Goal: Navigation & Orientation: Find specific page/section

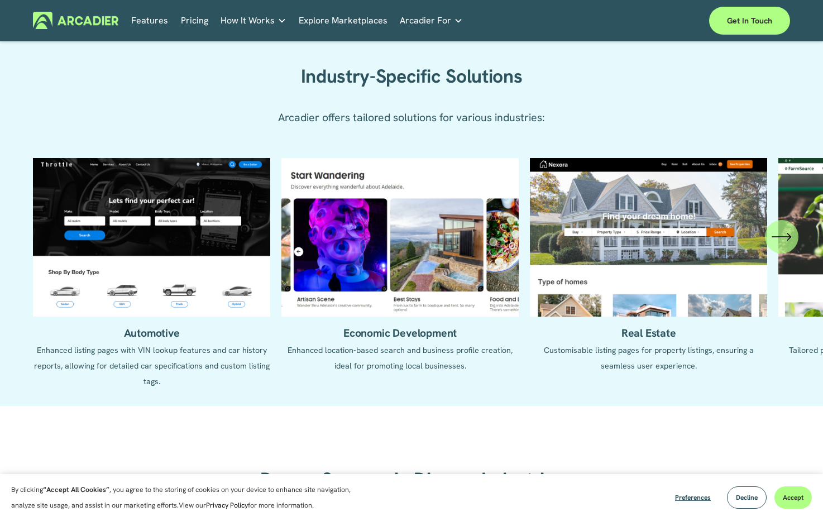
scroll to position [1005, 0]
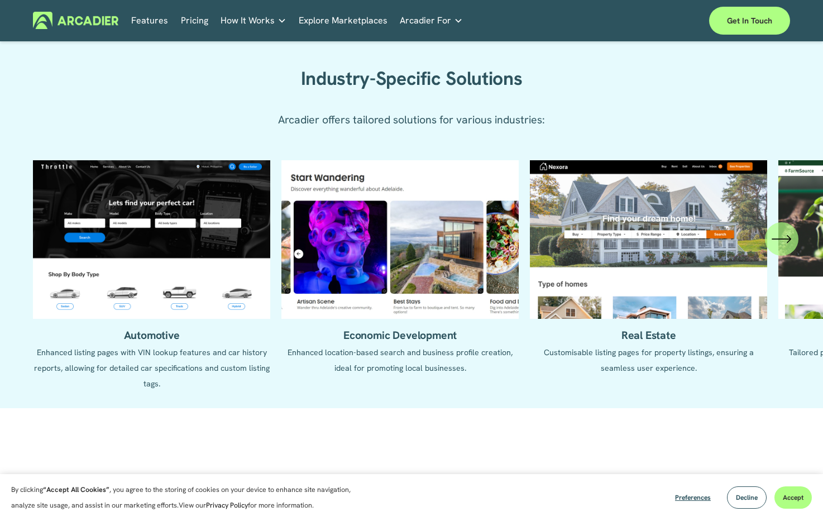
click at [785, 244] on icon "\a \a \a Next\a \a" at bounding box center [782, 239] width 20 height 20
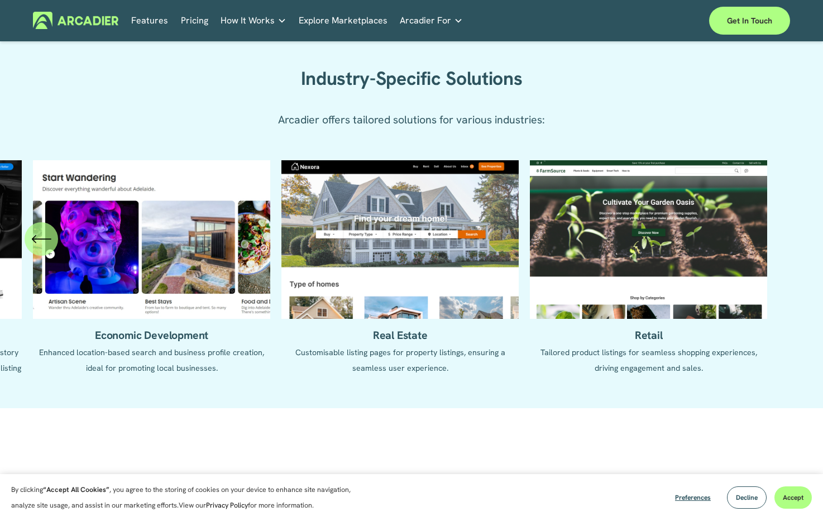
click at [34, 244] on icon "\a \a Previous\a \a \a" at bounding box center [41, 239] width 20 height 20
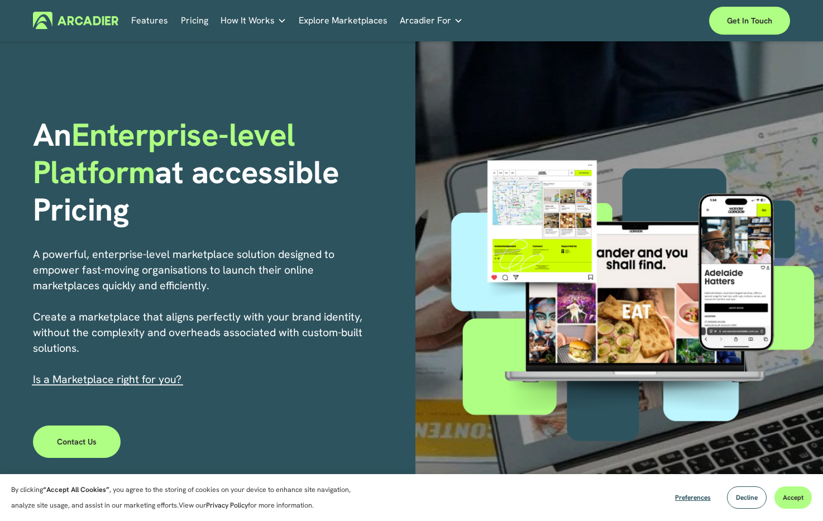
scroll to position [0, 0]
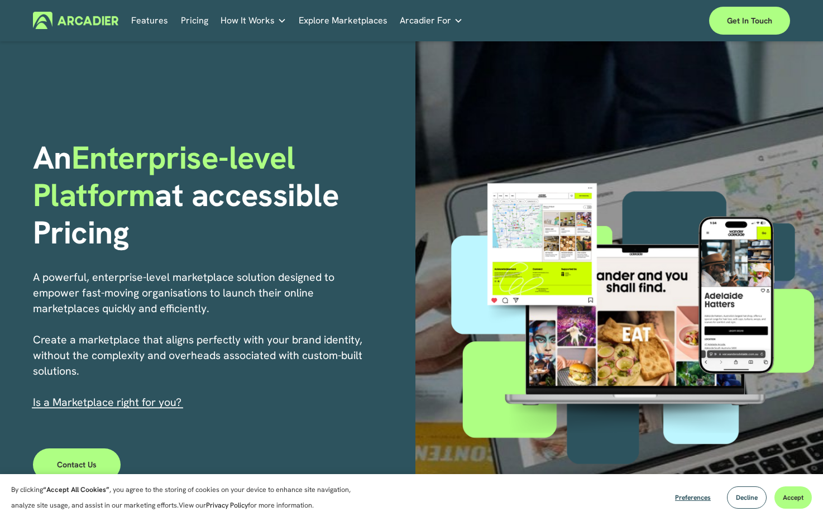
click at [150, 18] on link "Features" at bounding box center [149, 20] width 37 height 17
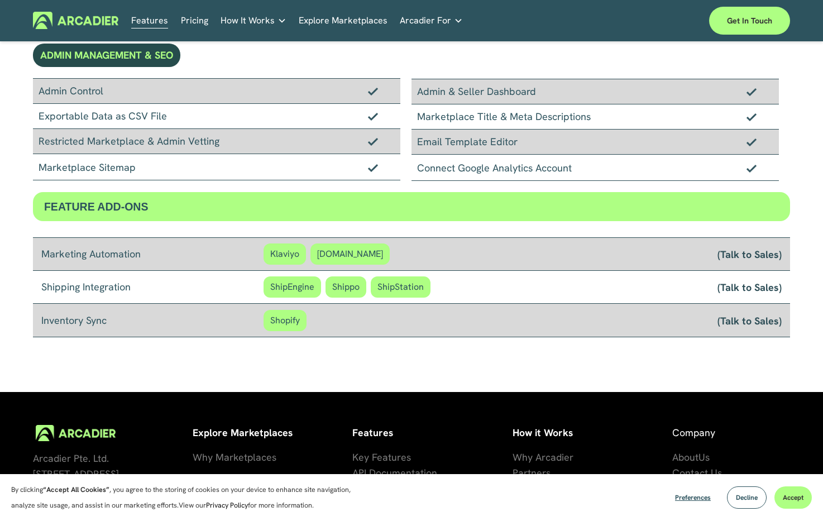
scroll to position [882, 0]
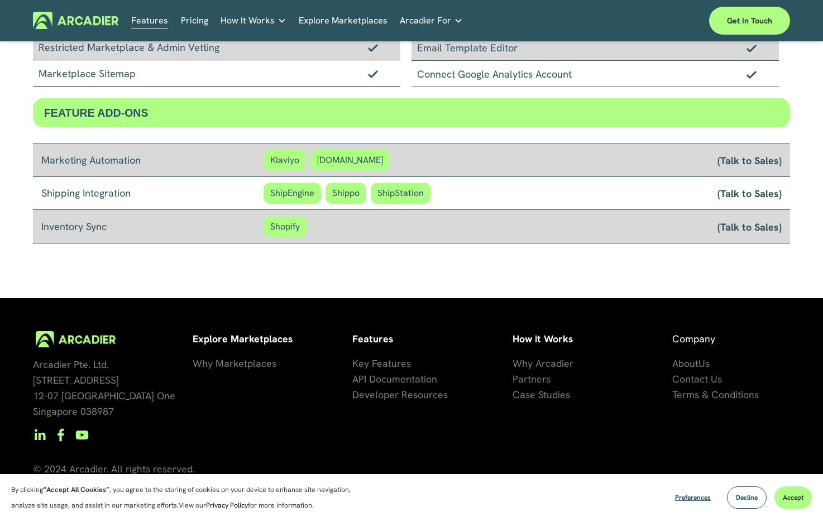
click at [704, 363] on span "Us" at bounding box center [704, 363] width 11 height 13
click at [696, 361] on span "About" at bounding box center [685, 363] width 26 height 13
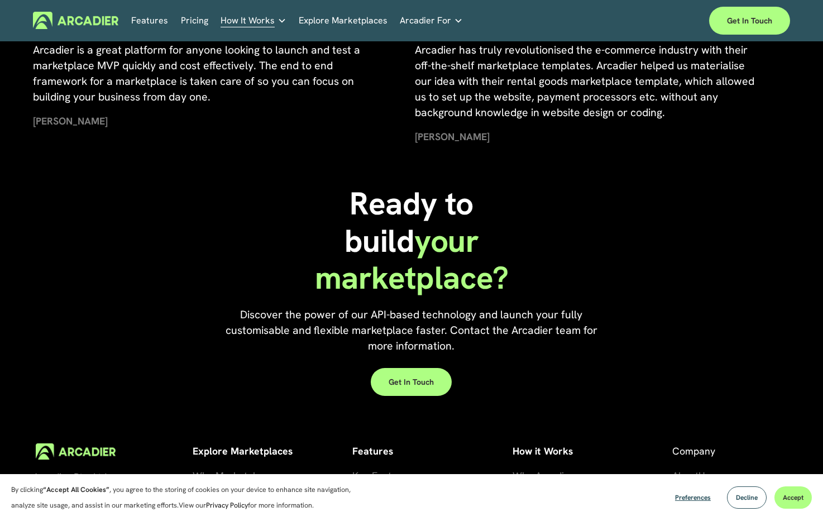
scroll to position [2412, 0]
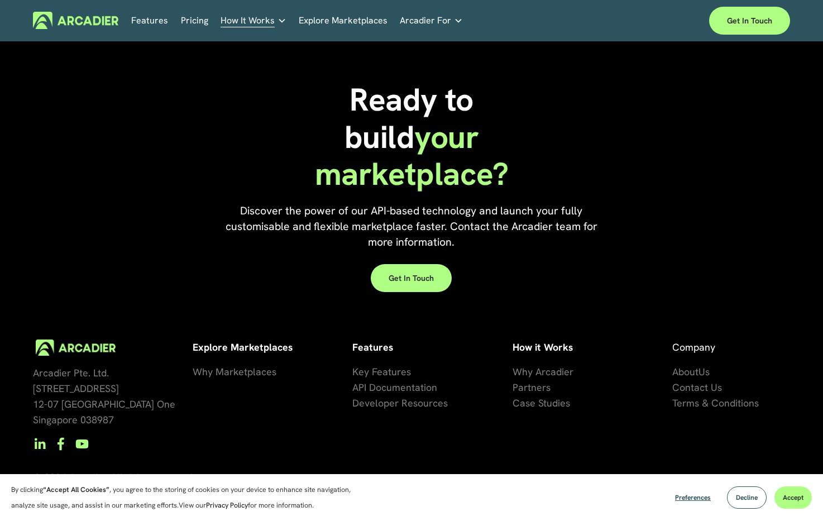
click at [543, 365] on span "Why Arcadier" at bounding box center [543, 371] width 61 height 13
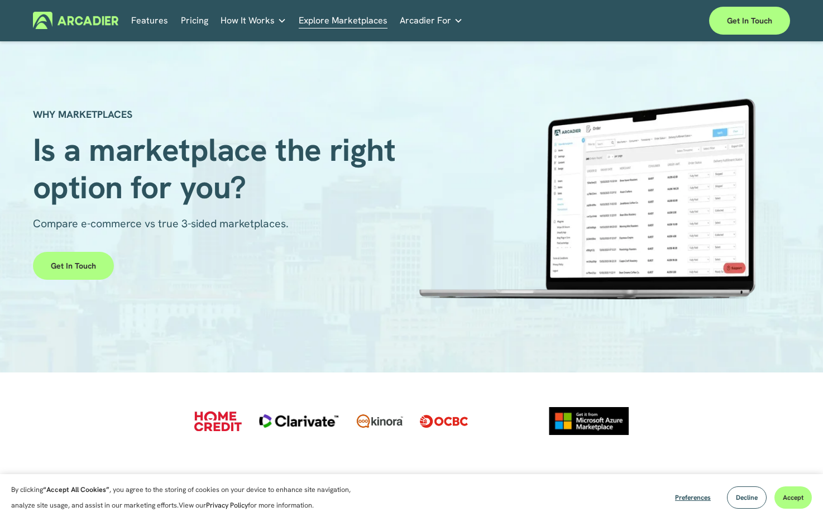
click at [0, 0] on link "Auto Parts We streamline and improve operations through our Auto Parts market p…" at bounding box center [0, 0] width 0 height 0
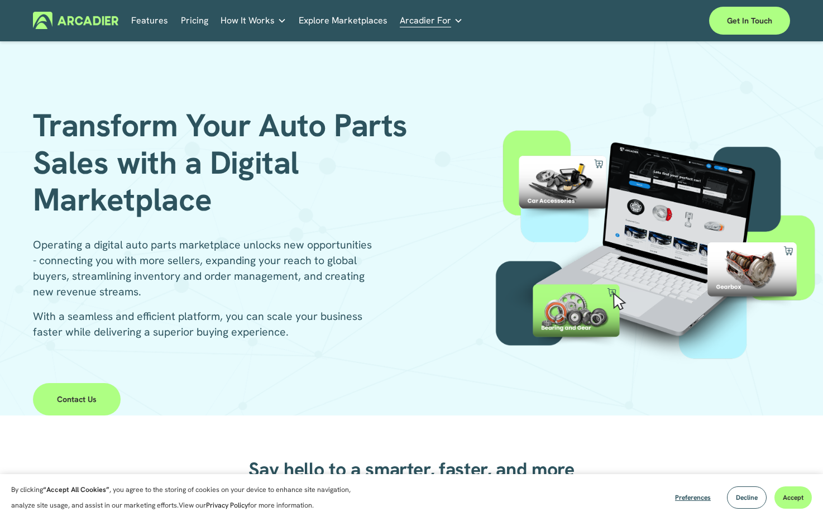
click at [69, 19] on img at bounding box center [75, 20] width 85 height 17
